Goal: Transaction & Acquisition: Purchase product/service

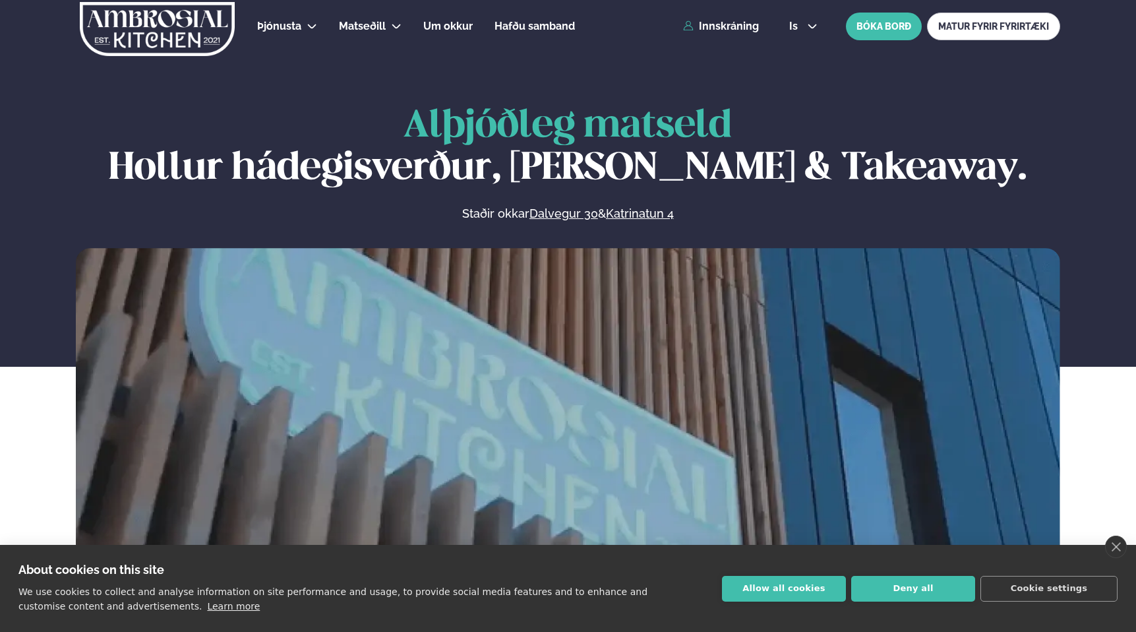
click at [716, 36] on div "Þjónusta Hádegismatur fyrir fyrirtæki Fyrirtækja veitingar Einkapartý Matseðill…" at bounding box center [567, 26] width 1063 height 53
click at [702, 25] on link "Innskráning" at bounding box center [721, 26] width 76 height 12
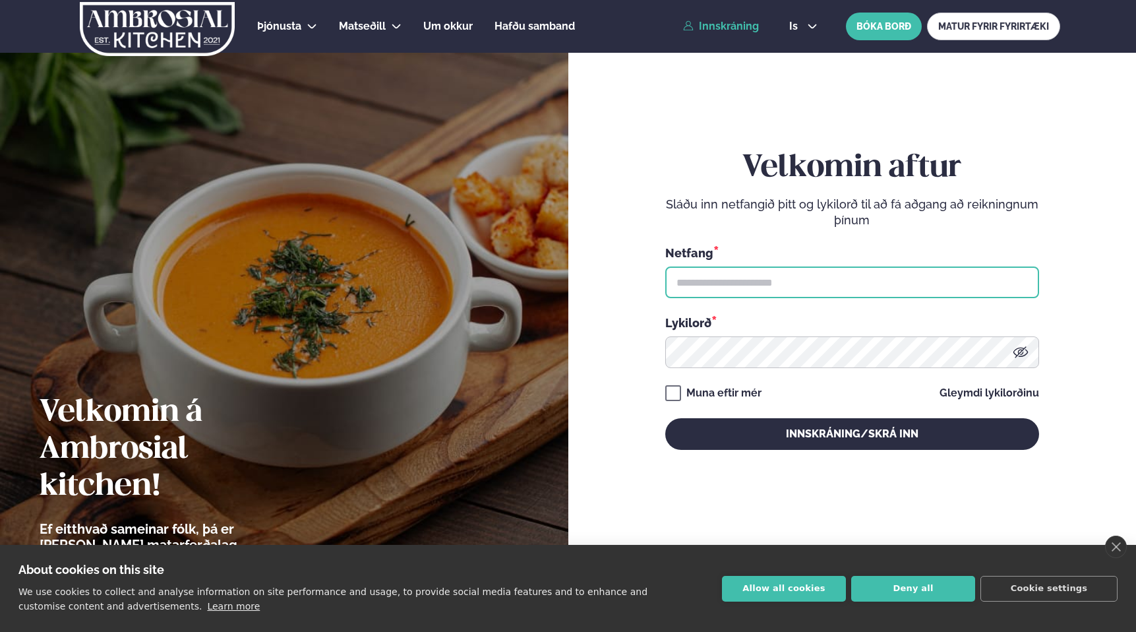
click at [690, 291] on input "text" at bounding box center [852, 282] width 374 height 32
type input "**********"
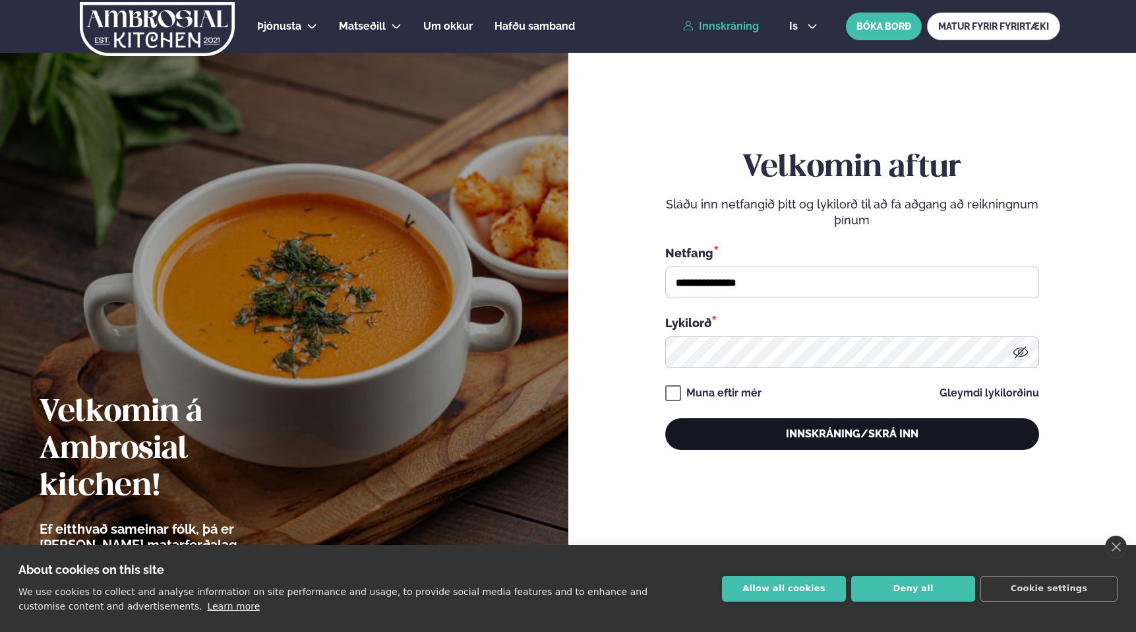
click at [721, 433] on button "Innskráning/Skrá inn" at bounding box center [852, 434] width 374 height 32
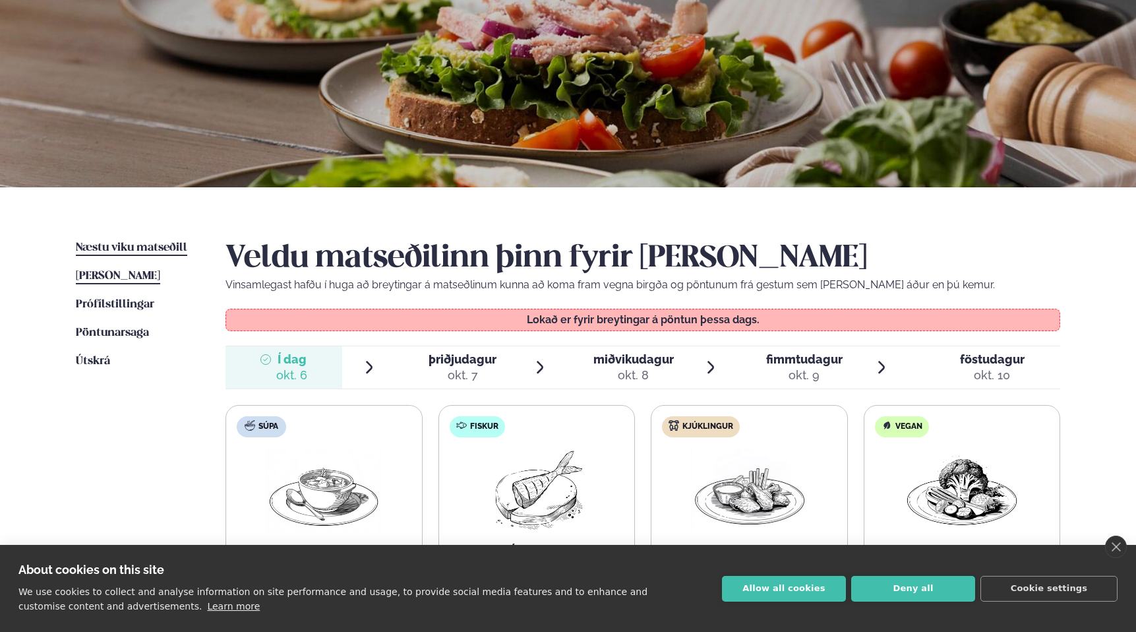
click at [99, 251] on span "Næstu viku matseðill" at bounding box center [131, 247] width 111 height 11
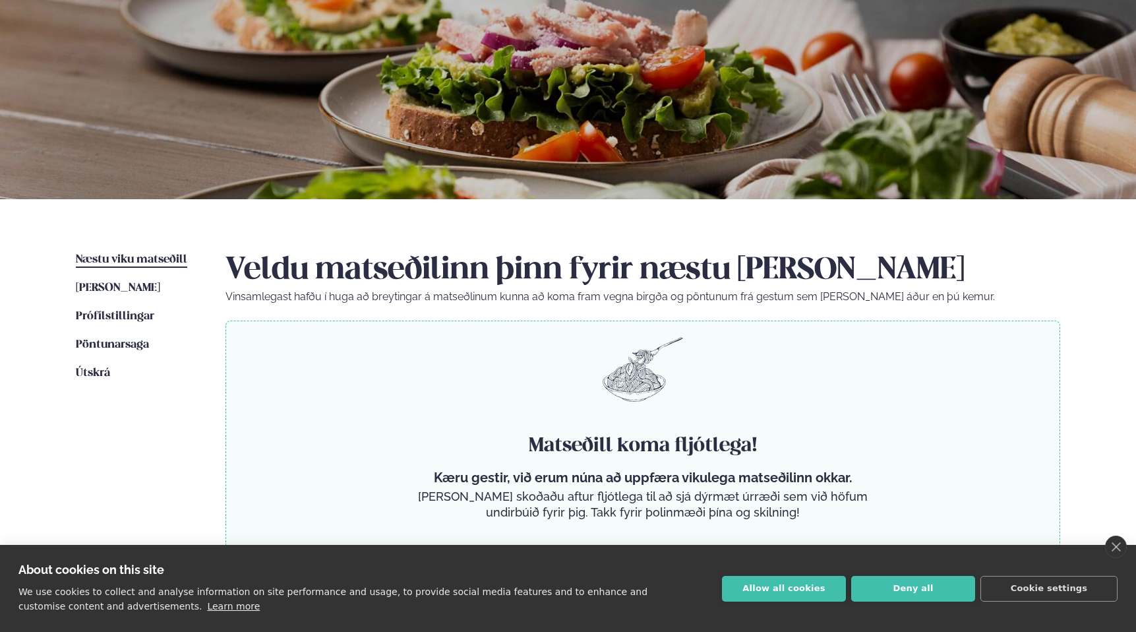
scroll to position [201, 0]
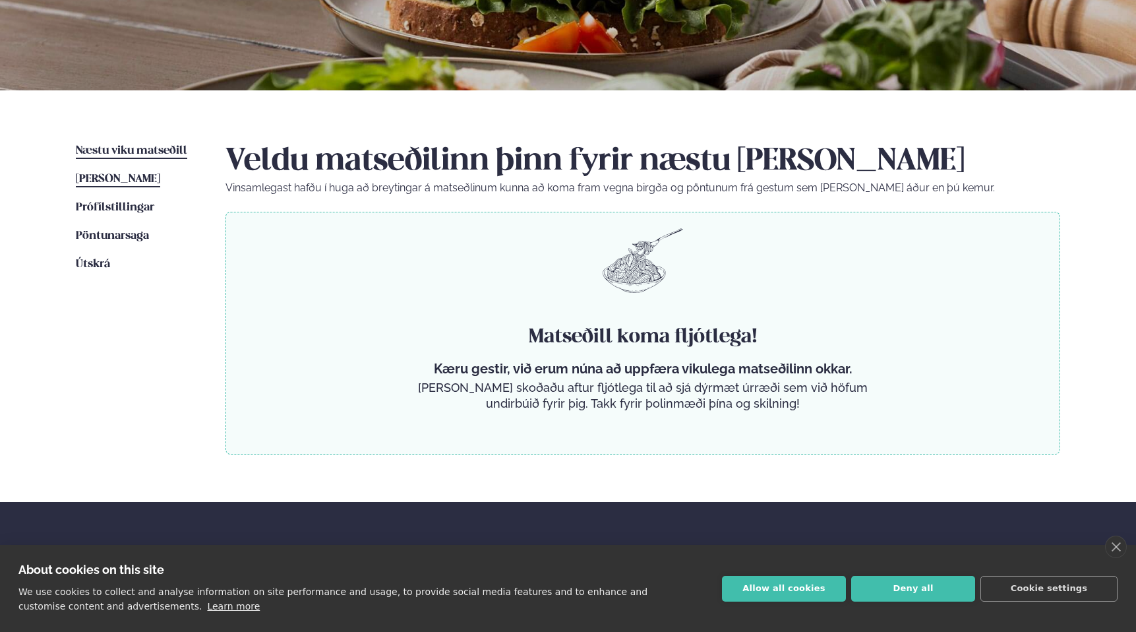
click at [92, 178] on span "[PERSON_NAME]" at bounding box center [118, 178] width 84 height 11
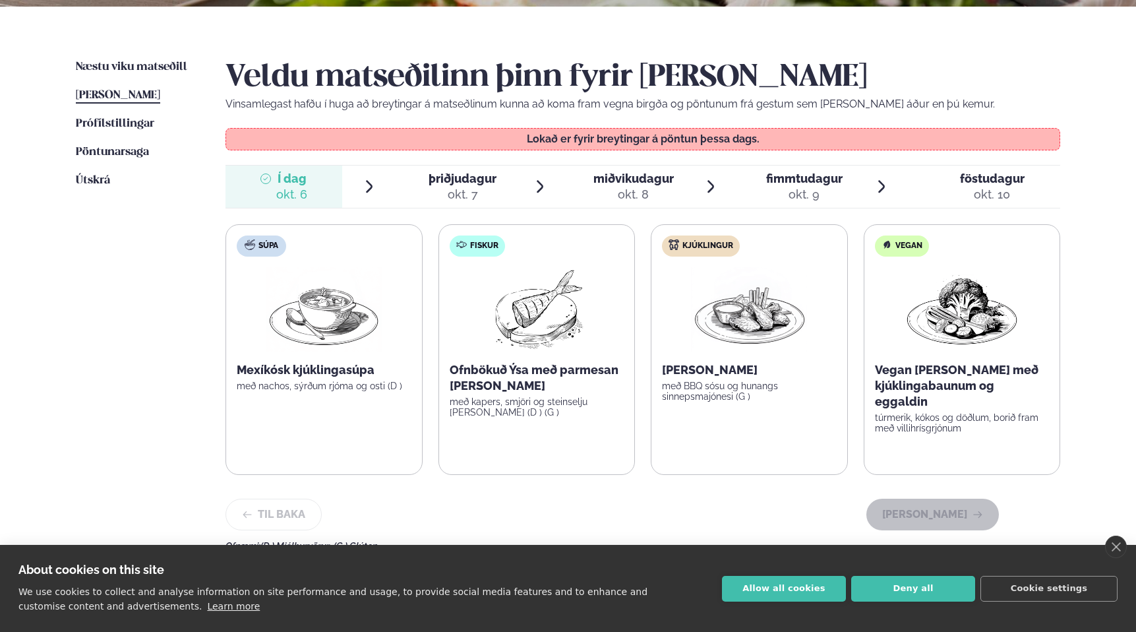
scroll to position [333, 0]
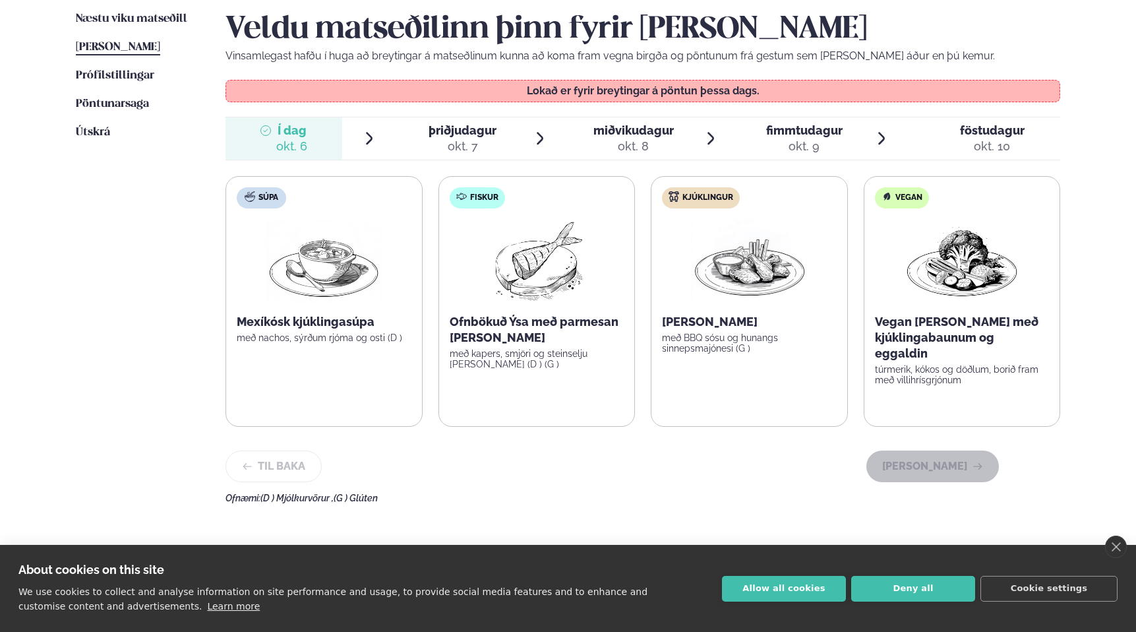
click at [454, 132] on span "þriðjudagur" at bounding box center [463, 130] width 68 height 14
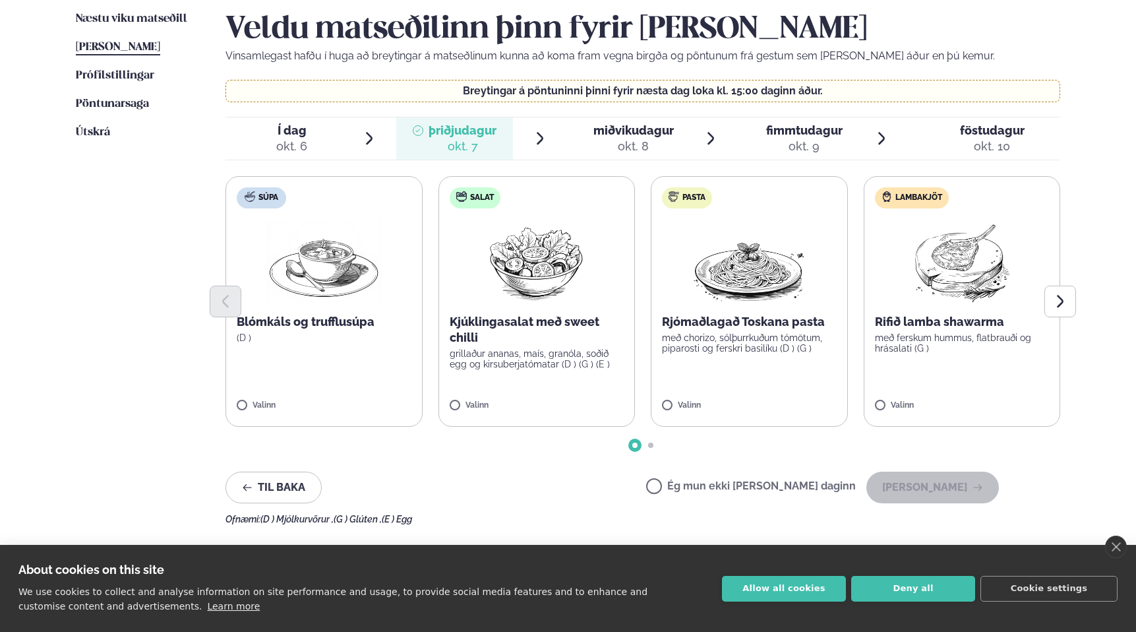
click at [779, 222] on img at bounding box center [749, 261] width 116 height 84
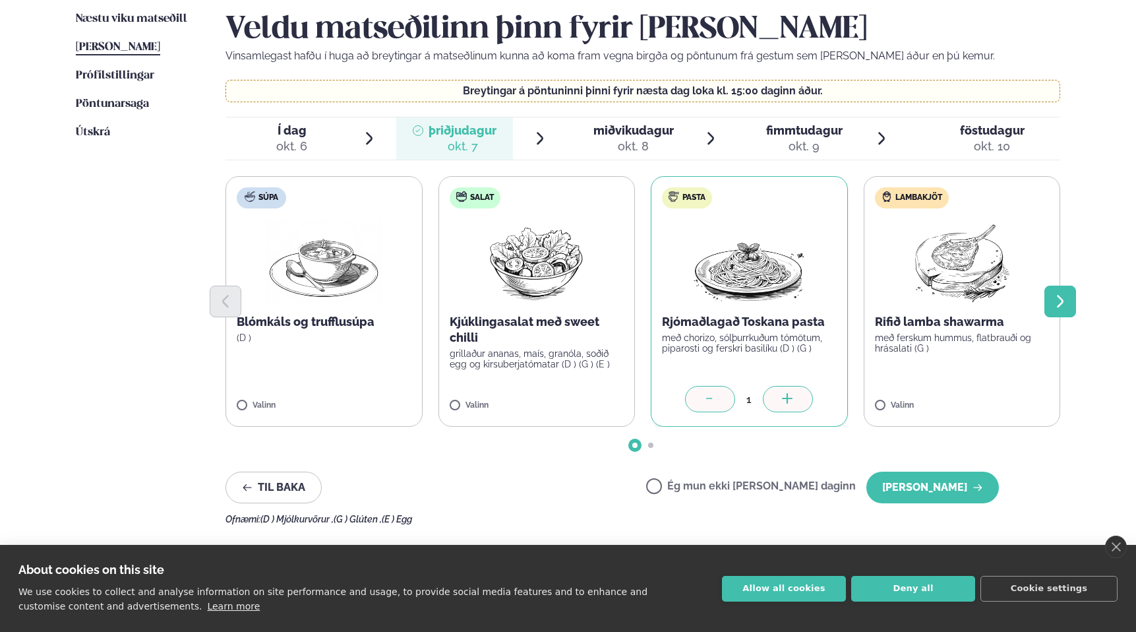
click at [1068, 301] on button "Next slide" at bounding box center [1060, 301] width 32 height 32
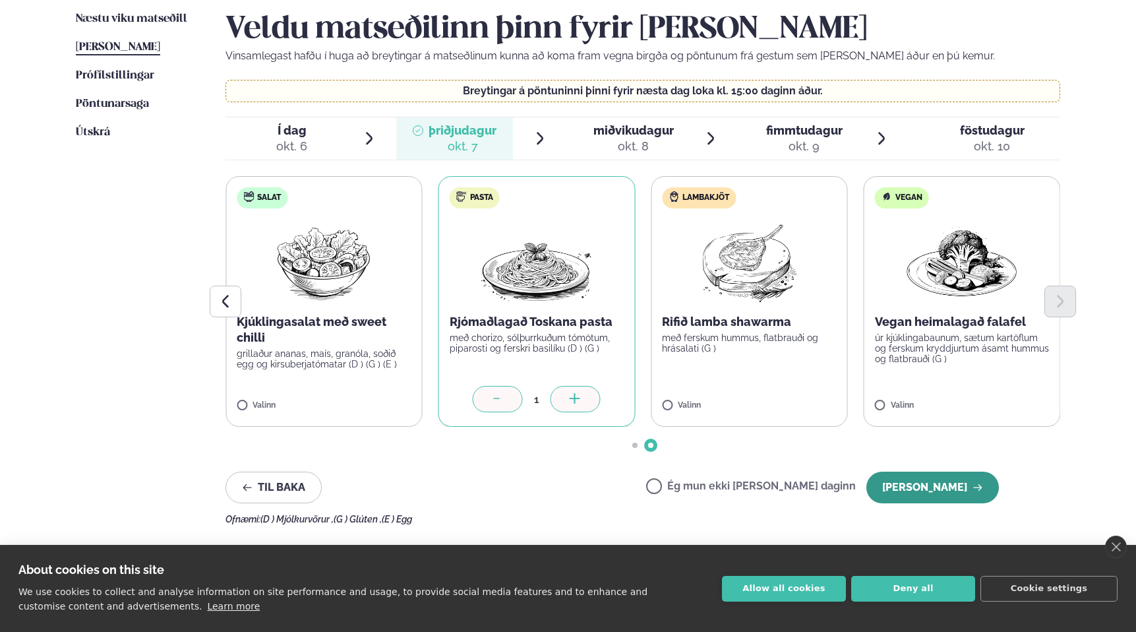
click at [943, 493] on button "[PERSON_NAME]" at bounding box center [932, 487] width 133 height 32
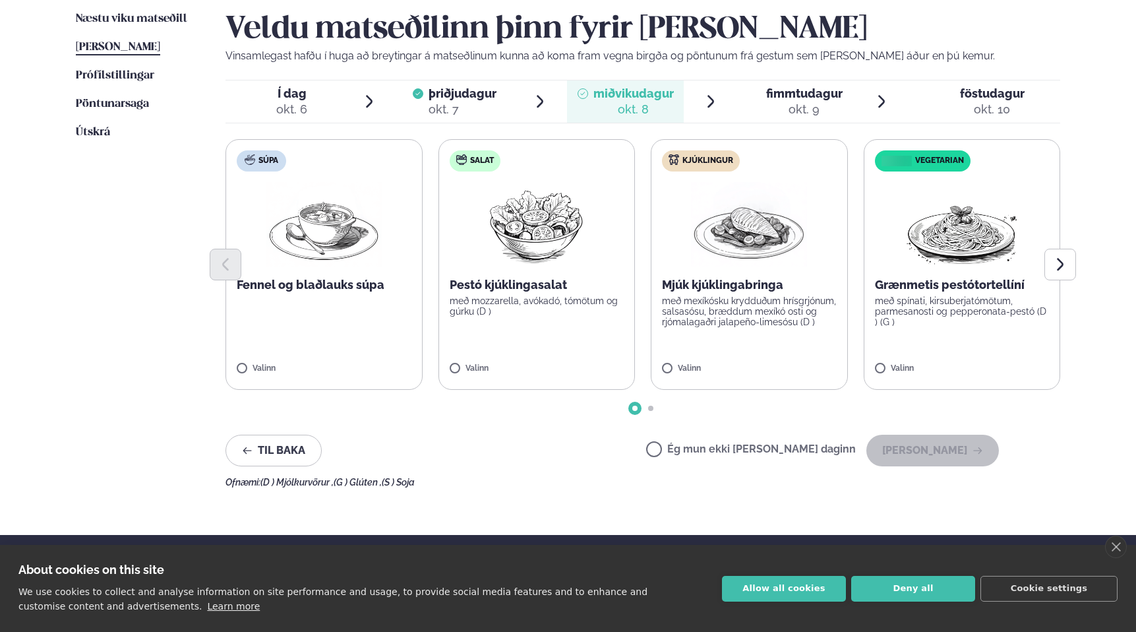
click at [736, 304] on p "með mexíkósku krydduðum hrísgrjónum, salsasósu, bræddum mexíkó osti og rjómalag…" at bounding box center [749, 311] width 175 height 32
click at [923, 449] on button "[PERSON_NAME]" at bounding box center [932, 450] width 133 height 32
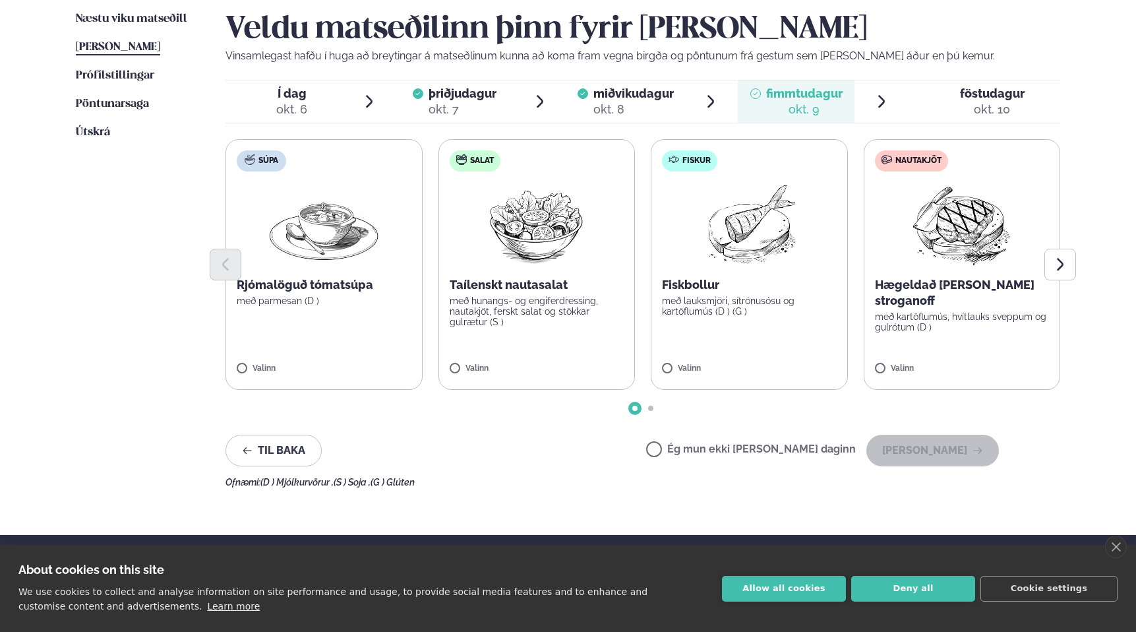
click at [760, 297] on p "með lauksmjöri, sítrónusósu og kartöflumús (D ) (G )" at bounding box center [749, 305] width 175 height 21
click at [928, 448] on button "[PERSON_NAME]" at bounding box center [932, 450] width 133 height 32
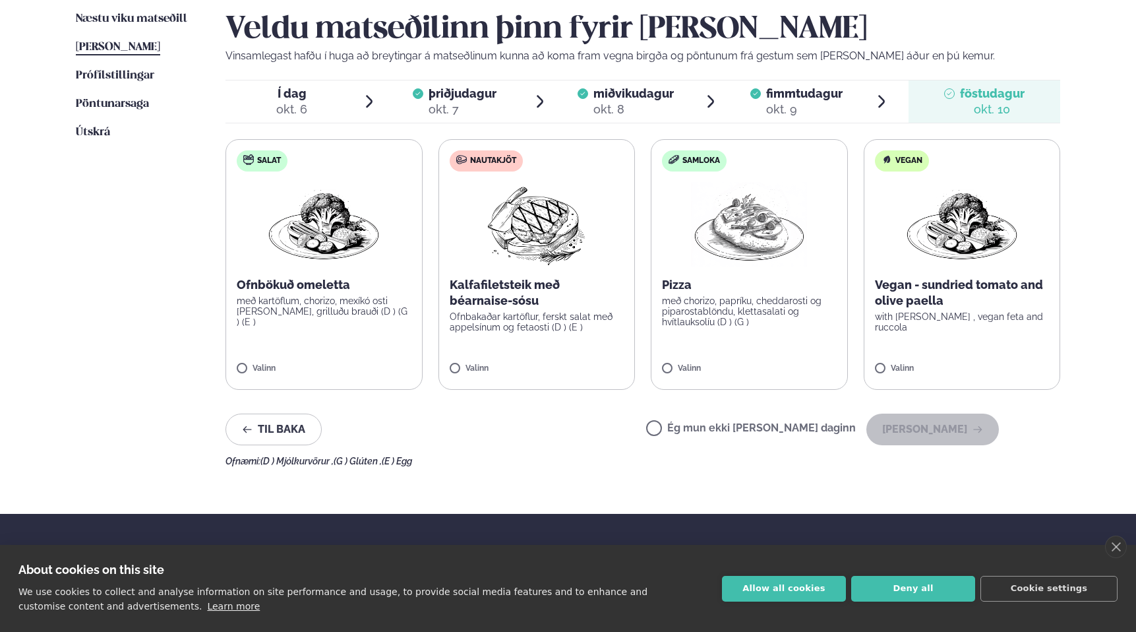
click at [702, 427] on label "Ég mun ekki [PERSON_NAME] daginn" at bounding box center [751, 430] width 210 height 14
click at [938, 439] on button "[PERSON_NAME]" at bounding box center [932, 429] width 133 height 32
